Goal: Check status: Check status

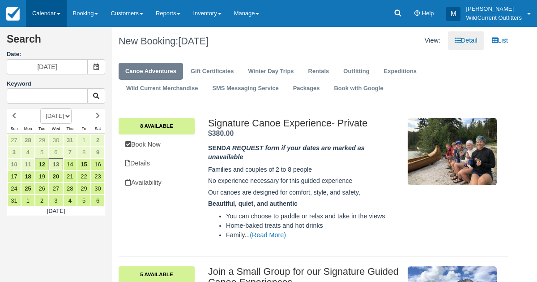
click at [44, 13] on link "Calendar" at bounding box center [46, 13] width 41 height 27
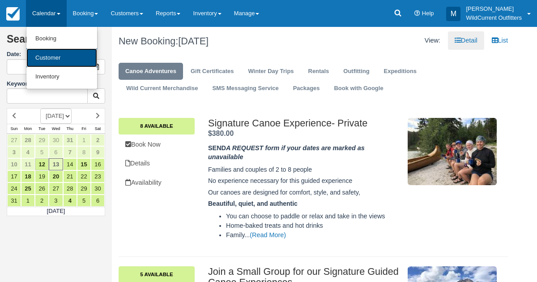
click at [40, 64] on link "Customer" at bounding box center [61, 57] width 71 height 19
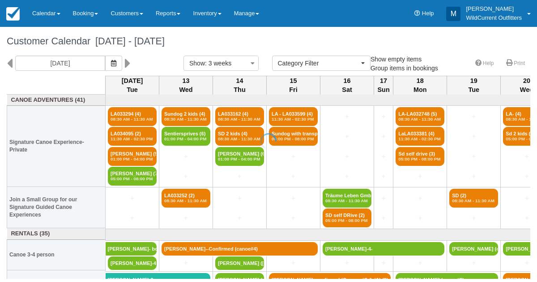
select select
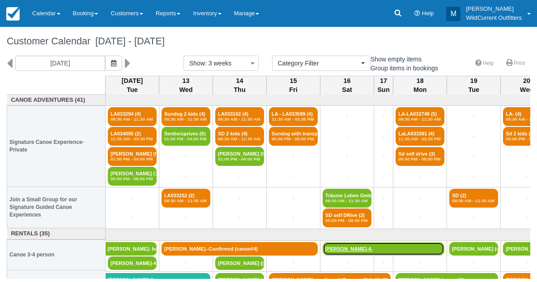
click at [398, 251] on link "[PERSON_NAME]-4-" at bounding box center [384, 248] width 122 height 13
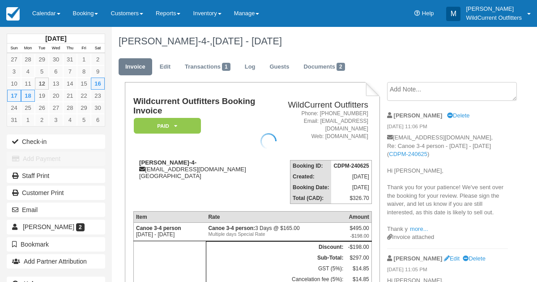
scroll to position [22, 0]
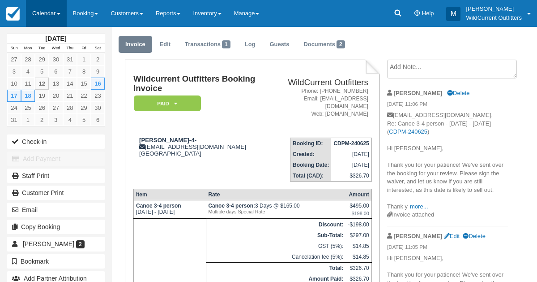
click at [38, 21] on link "Calendar" at bounding box center [46, 13] width 41 height 27
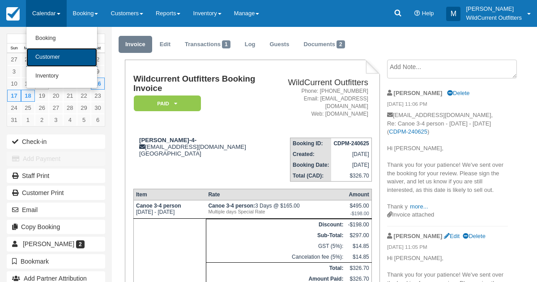
click at [44, 60] on link "Customer" at bounding box center [61, 57] width 71 height 19
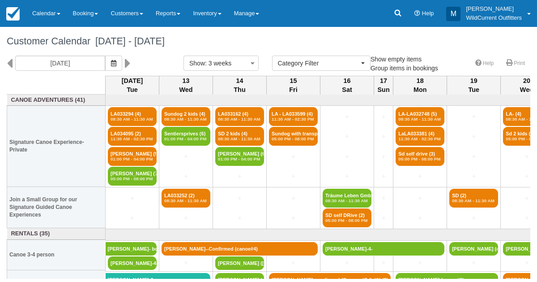
select select
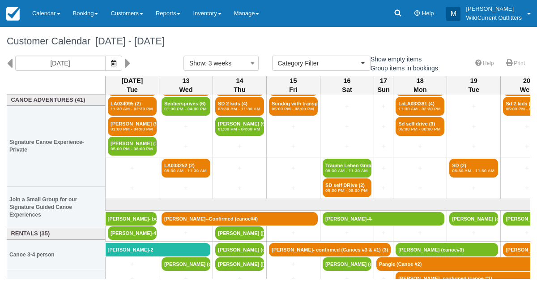
scroll to position [51, 0]
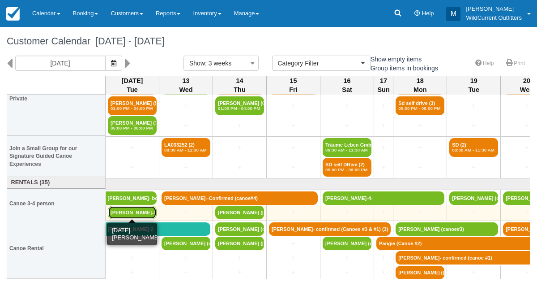
click at [126, 210] on link "[PERSON_NAME]-4" at bounding box center [132, 212] width 49 height 13
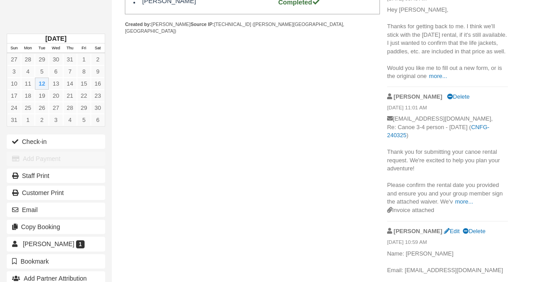
scroll to position [383, 0]
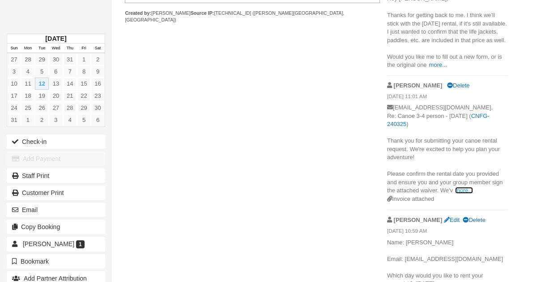
click at [460, 193] on link "more..." at bounding box center [464, 190] width 18 height 7
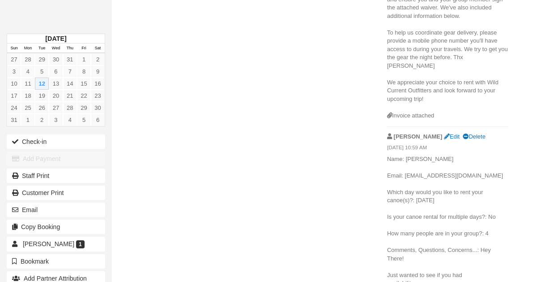
scroll to position [576, 0]
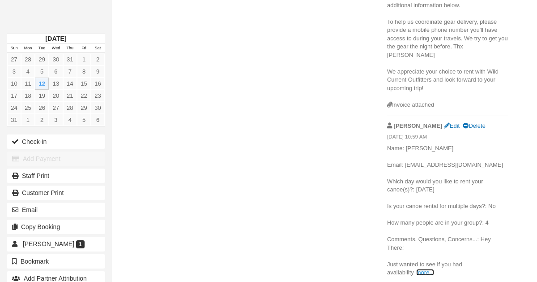
click at [424, 271] on link "more..." at bounding box center [425, 272] width 18 height 7
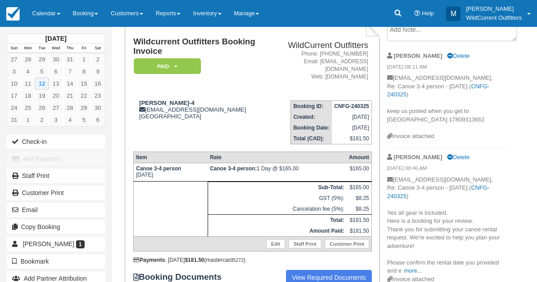
scroll to position [25, 0]
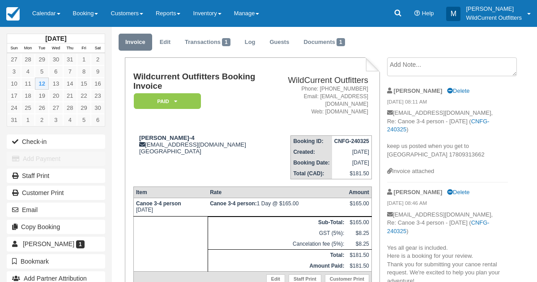
click at [499, 196] on div "Michael Delete" at bounding box center [447, 192] width 121 height 14
drag, startPoint x: 175, startPoint y: 137, endPoint x: 139, endPoint y: 135, distance: 35.8
click at [139, 135] on strong "[PERSON_NAME]-4" at bounding box center [167, 137] width 56 height 7
copy strong "Jeremy Tribe"
click at [43, 6] on link "Calendar" at bounding box center [46, 13] width 41 height 27
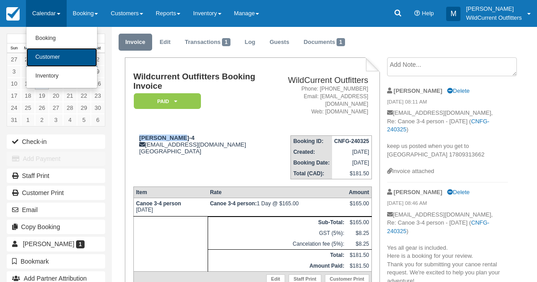
click at [40, 51] on link "Customer" at bounding box center [61, 57] width 71 height 19
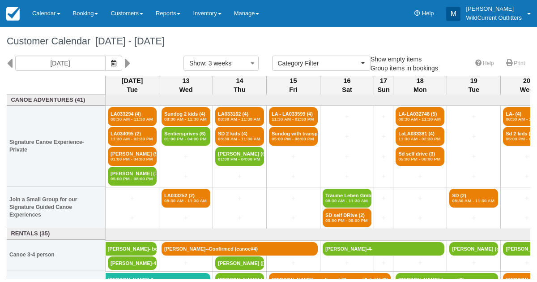
select select
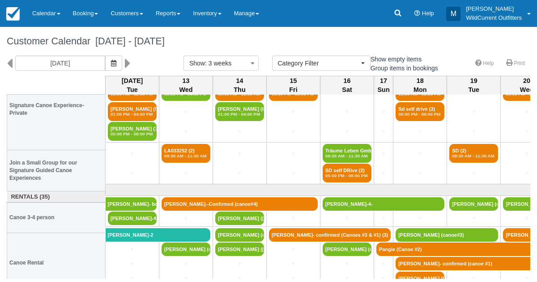
scroll to position [47, 0]
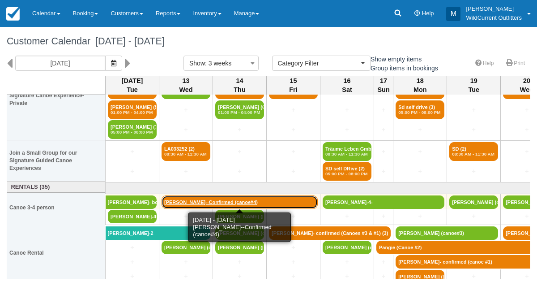
click at [192, 199] on link "[PERSON_NAME]--Confirmed (canoe#4)" at bounding box center [240, 201] width 156 height 13
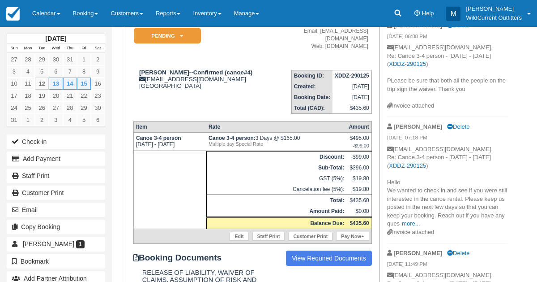
scroll to position [92, 0]
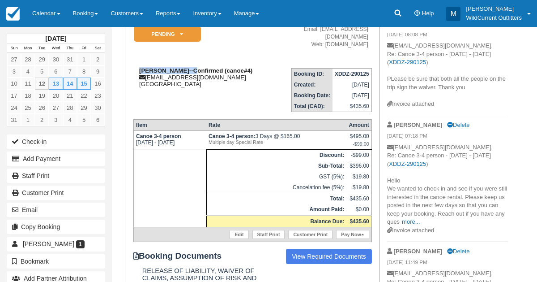
drag, startPoint x: 190, startPoint y: 69, endPoint x: 137, endPoint y: 70, distance: 52.4
click at [137, 70] on div "Brendan Lefebvre--Confirmed (canoe#4) brendan1lefebvre@gmail.com Canada" at bounding box center [200, 77] width 135 height 20
copy strong "Brendan Lefebvre"
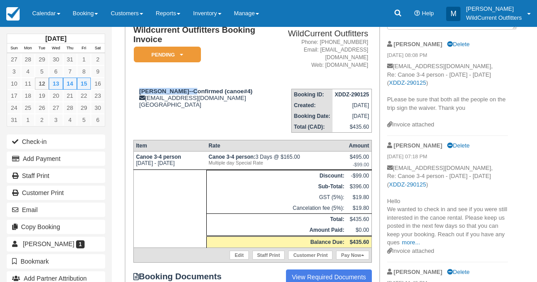
scroll to position [52, 0]
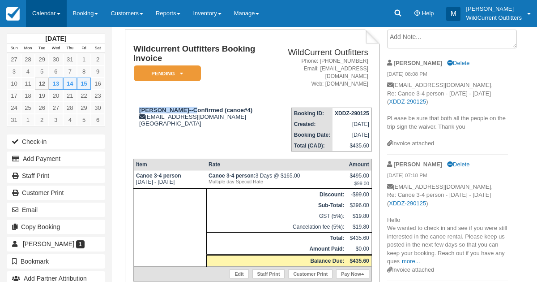
click at [46, 2] on link "Calendar" at bounding box center [46, 13] width 41 height 27
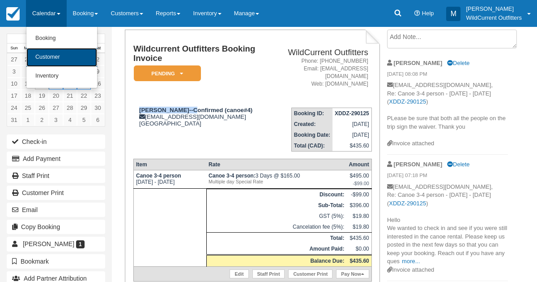
click at [43, 51] on link "Customer" at bounding box center [61, 57] width 71 height 19
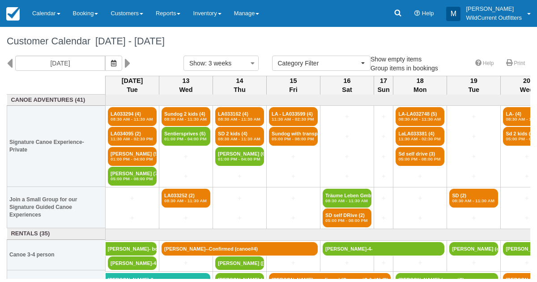
select select
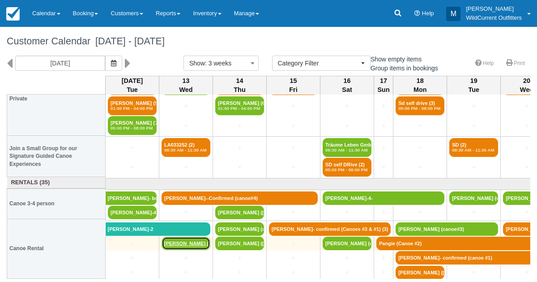
click at [185, 241] on link "[PERSON_NAME] (canoe" at bounding box center [186, 242] width 49 height 13
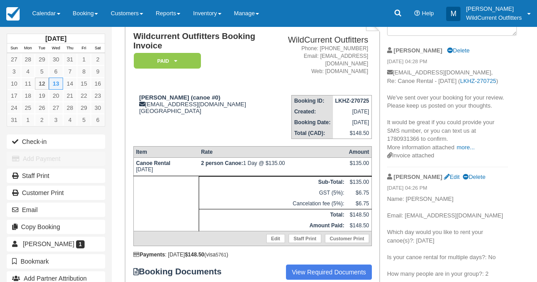
scroll to position [64, 0]
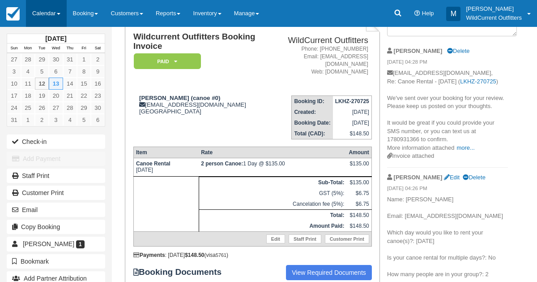
click at [39, 7] on link "Calendar" at bounding box center [46, 13] width 41 height 27
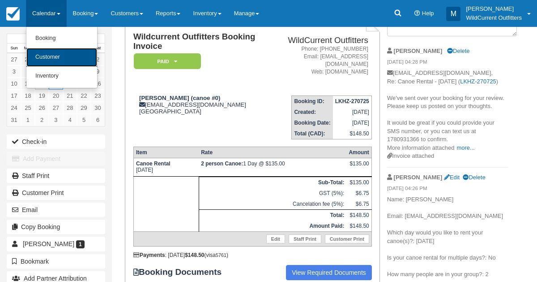
click at [52, 53] on link "Customer" at bounding box center [61, 57] width 71 height 19
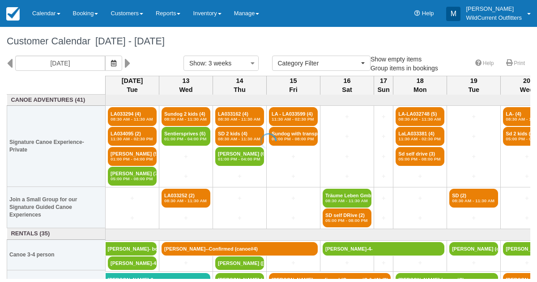
select select
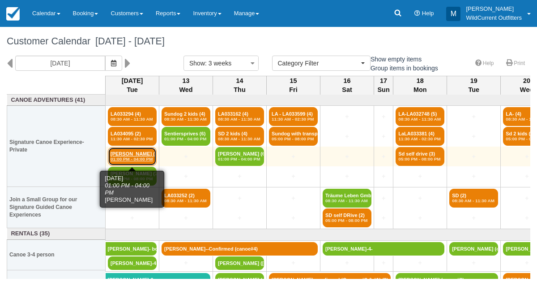
click at [118, 153] on link "Emma Skinner (5) 01:00 PM - 04:00 PM" at bounding box center [132, 156] width 49 height 19
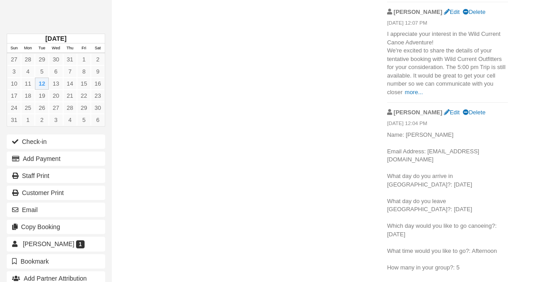
scroll to position [587, 0]
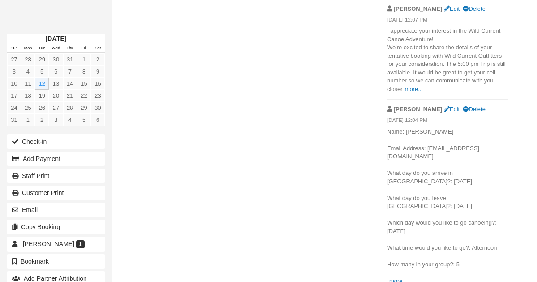
click at [403, 274] on p "Name: Emma Skinner Email Address: helloemm@hotmail.com What day do you arrive i…" at bounding box center [447, 207] width 121 height 158
click at [403, 277] on link "more..." at bounding box center [399, 280] width 18 height 7
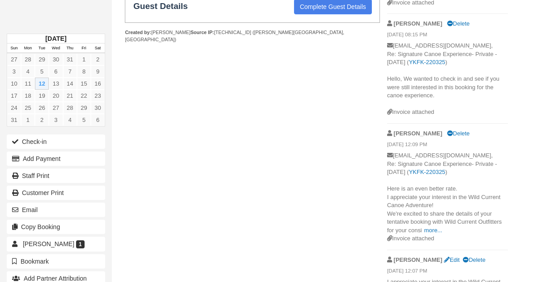
scroll to position [346, 0]
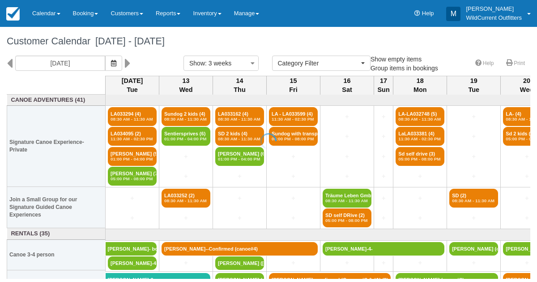
select select
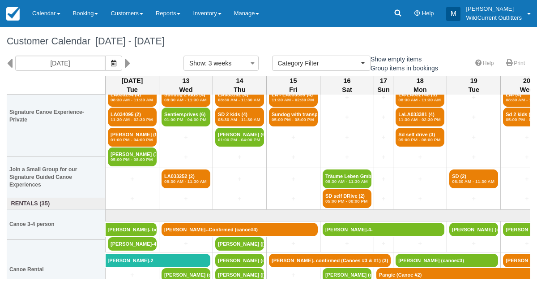
scroll to position [51, 0]
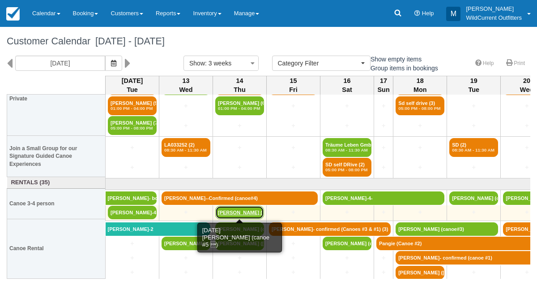
click at [251, 209] on link "[PERSON_NAME] ([PERSON_NAME]" at bounding box center [239, 212] width 49 height 13
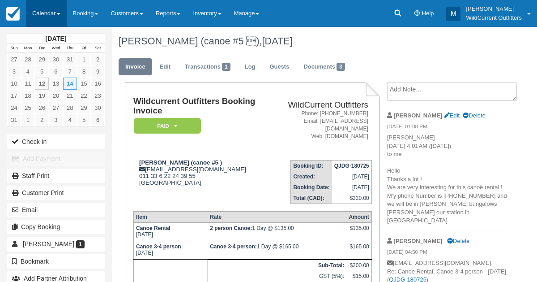
click at [43, 20] on link "Calendar" at bounding box center [46, 13] width 41 height 27
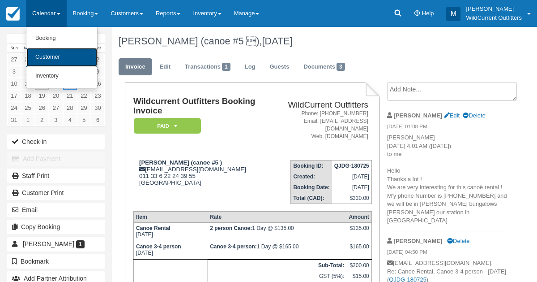
click at [46, 53] on link "Customer" at bounding box center [61, 57] width 71 height 19
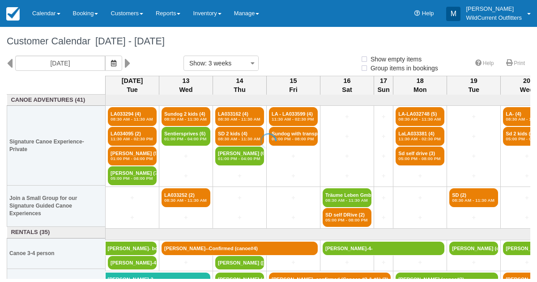
select select
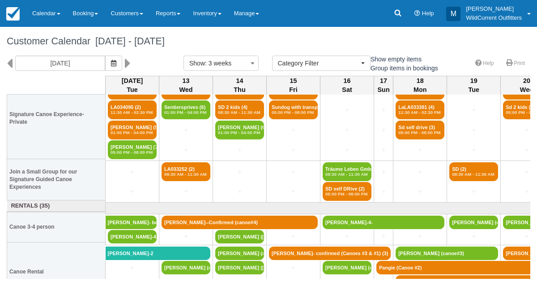
scroll to position [28, 0]
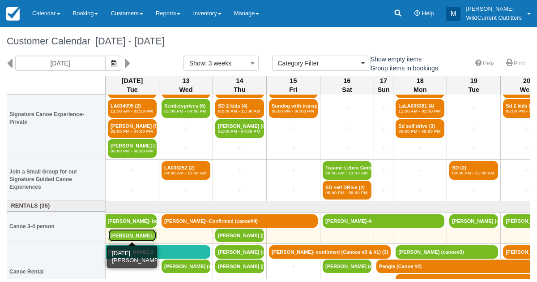
click at [120, 231] on link "[PERSON_NAME]-4" at bounding box center [132, 234] width 49 height 13
